Goal: Information Seeking & Learning: Learn about a topic

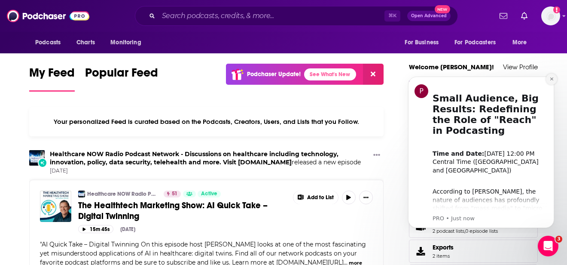
click at [551, 79] on icon "Dismiss notification" at bounding box center [551, 78] width 3 height 3
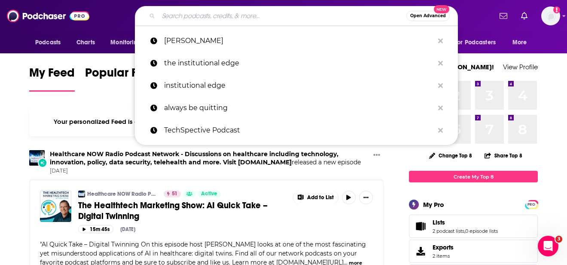
click at [258, 11] on input "Search podcasts, credits, & more..." at bounding box center [283, 16] width 248 height 14
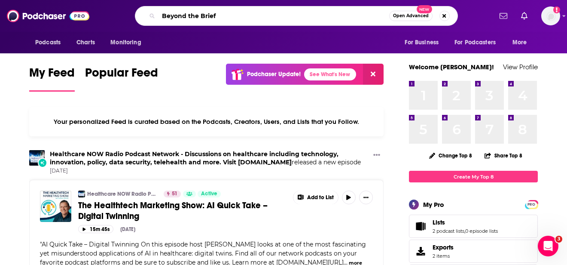
type input "Beyond the Brief"
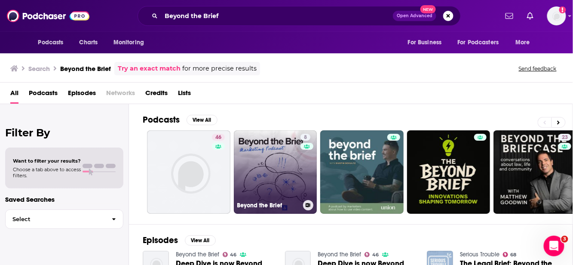
click at [266, 168] on link "8 Beyond the Brief" at bounding box center [275, 171] width 83 height 83
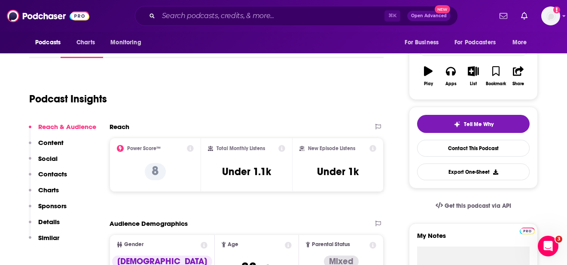
scroll to position [105, 0]
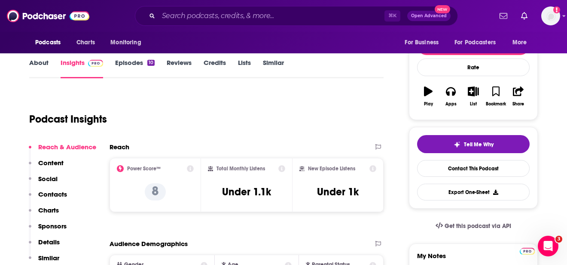
click at [39, 64] on link "About" at bounding box center [38, 68] width 19 height 20
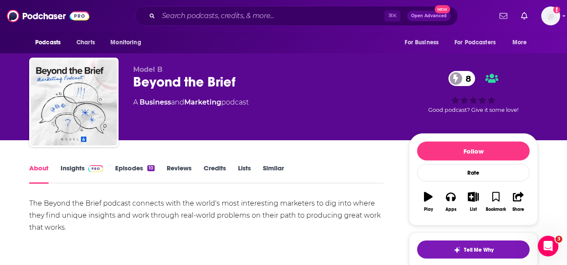
scroll to position [74, 0]
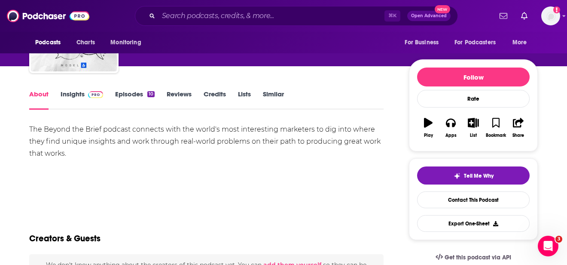
click at [140, 128] on div "The Beyond the Brief podcast connects with the world's most interesting markete…" at bounding box center [206, 141] width 354 height 36
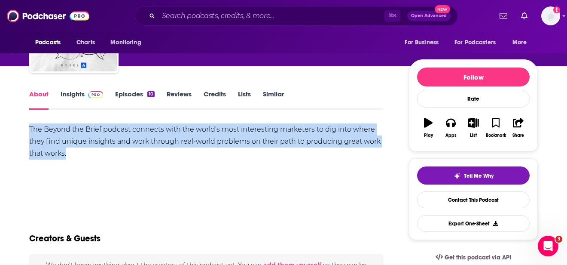
click at [140, 128] on div "The Beyond the Brief podcast connects with the world's most interesting markete…" at bounding box center [206, 141] width 354 height 36
copy div "The Beyond the Brief podcast connects with the world's most interesting markete…"
click at [202, 160] on div "The Beyond the Brief podcast connects with the world's most interesting markete…" at bounding box center [206, 153] width 354 height 60
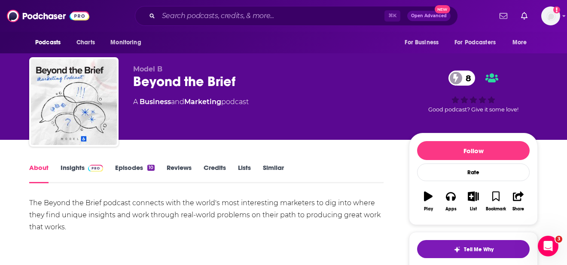
scroll to position [0, 0]
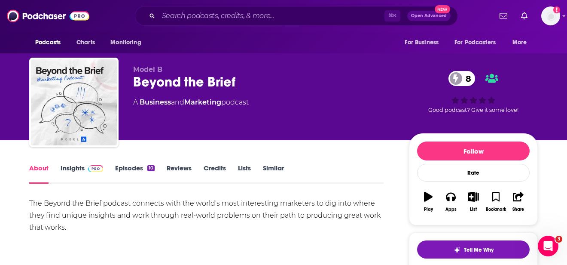
click at [79, 171] on link "Insights" at bounding box center [82, 174] width 43 height 20
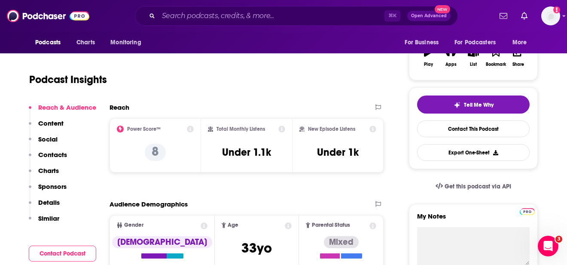
scroll to position [146, 0]
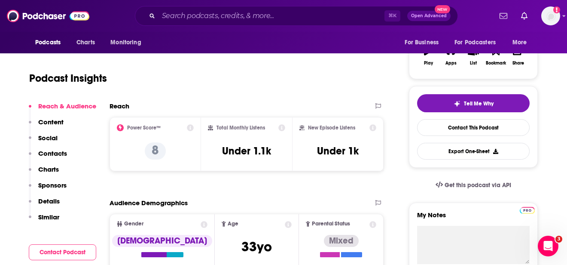
click at [374, 128] on icon at bounding box center [372, 127] width 7 height 7
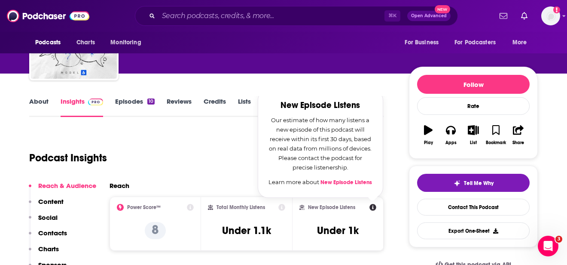
scroll to position [64, 0]
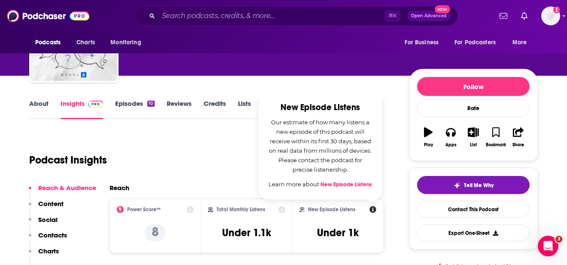
click at [282, 210] on icon at bounding box center [281, 209] width 7 height 7
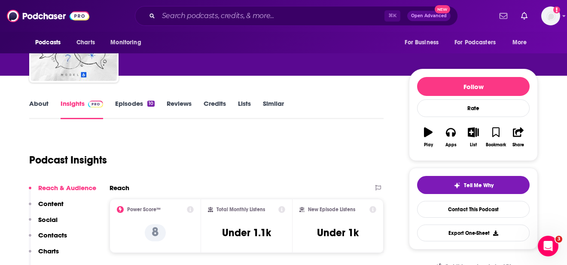
click at [183, 178] on div "Podcast Insights" at bounding box center [206, 158] width 354 height 51
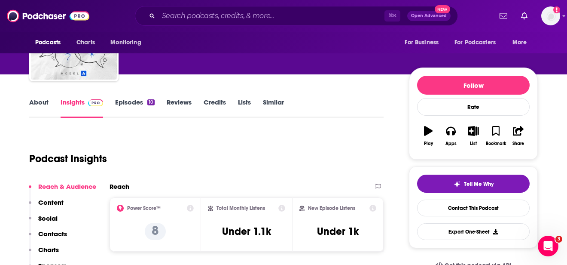
scroll to position [66, 0]
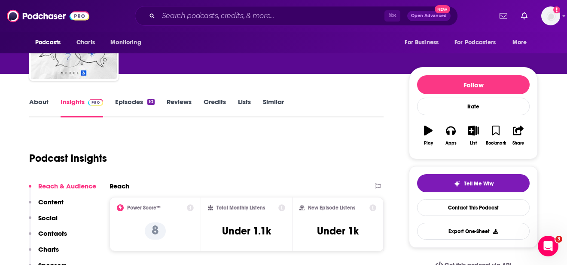
click at [284, 208] on icon at bounding box center [281, 207] width 7 height 7
click at [280, 134] on div "Podcast Insights" at bounding box center [203, 153] width 348 height 44
click at [254, 171] on div "Podcast Insights" at bounding box center [203, 153] width 348 height 44
click at [283, 205] on icon at bounding box center [281, 207] width 7 height 7
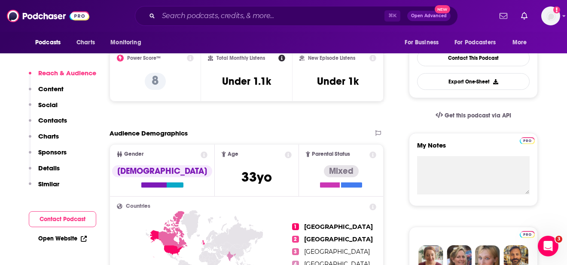
scroll to position [227, 0]
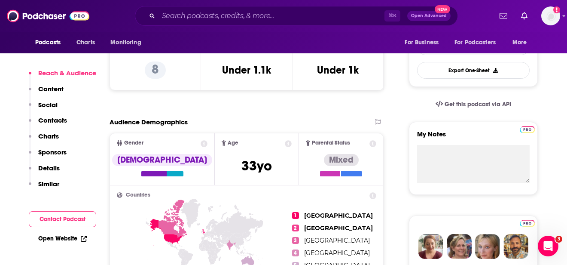
click at [201, 143] on icon at bounding box center [204, 143] width 7 height 7
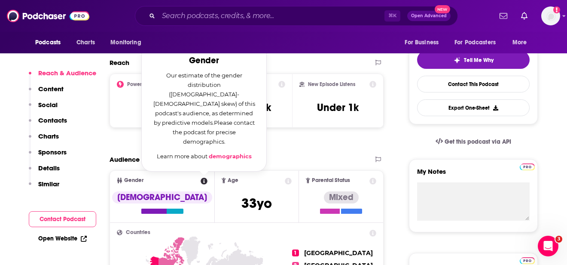
scroll to position [189, 0]
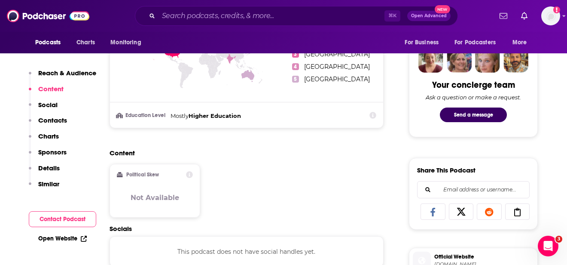
scroll to position [429, 0]
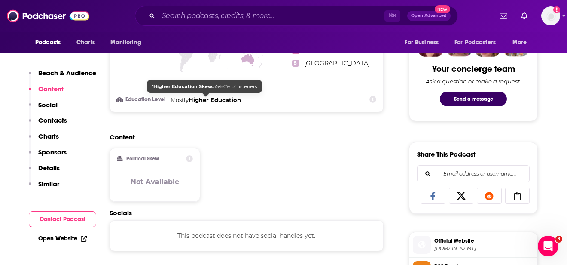
click at [201, 96] on span "Higher Education" at bounding box center [215, 99] width 52 height 7
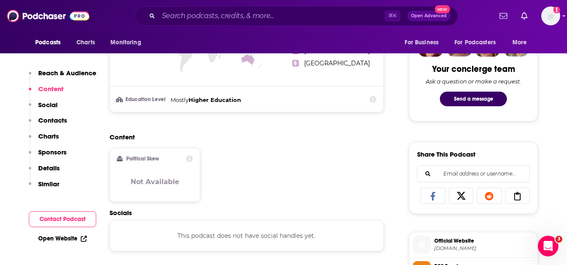
click at [260, 154] on div "Content Political Skew Not Available" at bounding box center [247, 171] width 274 height 76
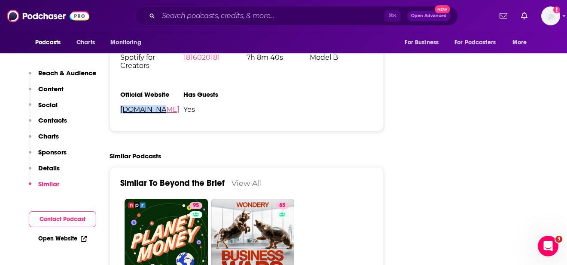
scroll to position [977, 0]
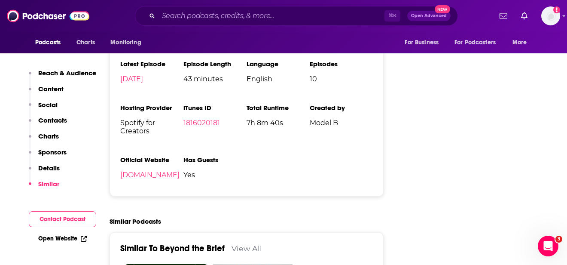
click at [275, 165] on ul "Podcast Status Active Release Period Monthly Explicit No First Episode [DATE] L…" at bounding box center [246, 101] width 253 height 170
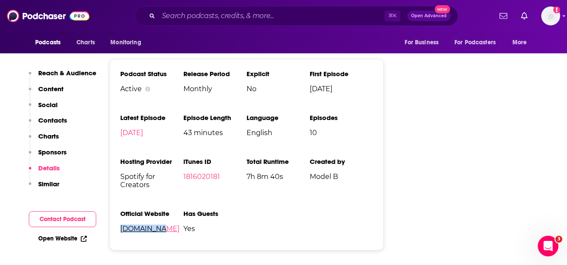
scroll to position [923, 0]
